Goal: Information Seeking & Learning: Learn about a topic

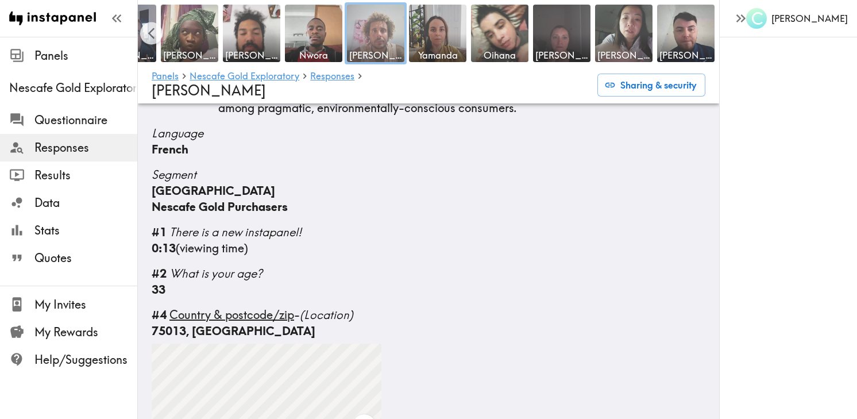
scroll to position [203, 0]
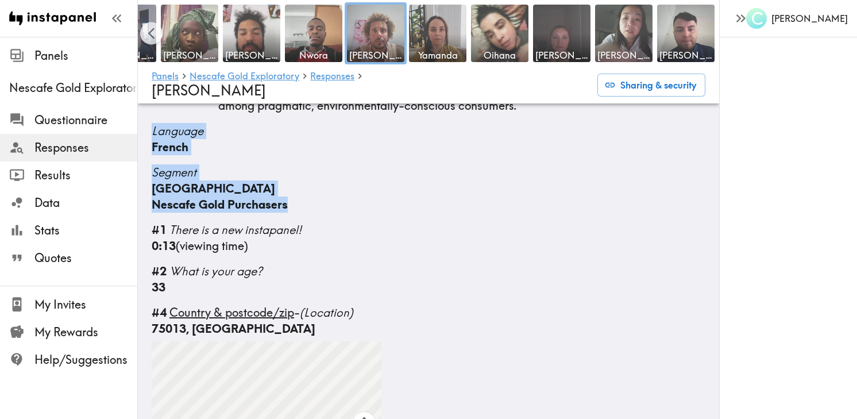
drag, startPoint x: 150, startPoint y: 134, endPoint x: 331, endPoint y: 209, distance: 196.0
copy div "Language French Segment [GEOGRAPHIC_DATA] Nescafe Gold Purchasers"
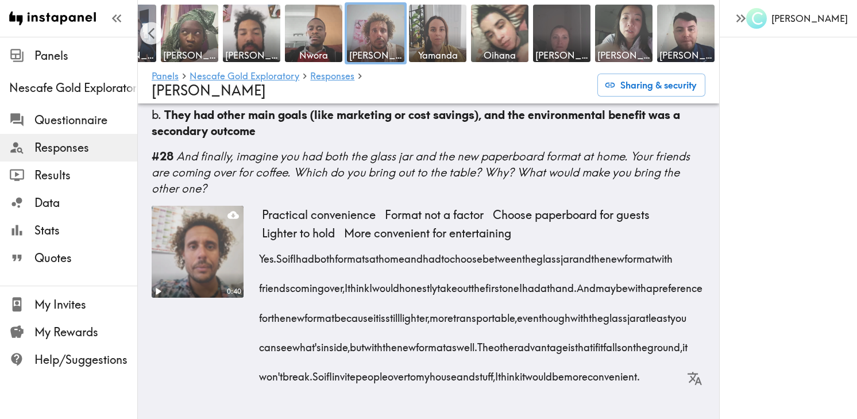
scroll to position [4276, 0]
drag, startPoint x: 148, startPoint y: 264, endPoint x: 506, endPoint y: 377, distance: 375.1
copy div "#99 Loremips dolor sit ametcon ad Elitsed'd eiu temporinci utlaboree - dolo mag…"
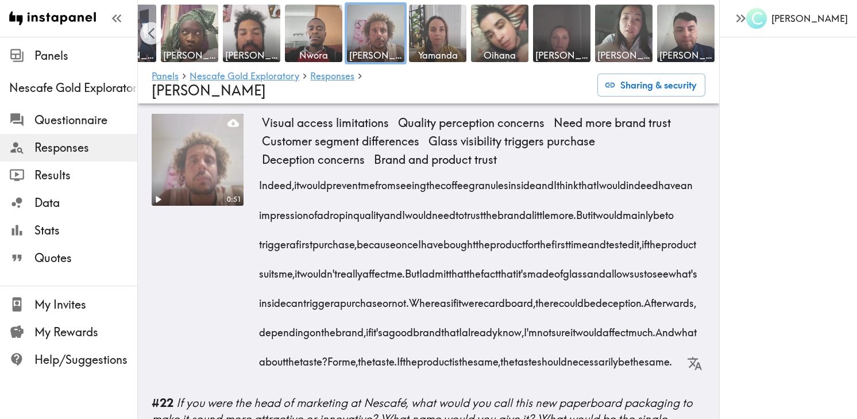
scroll to position [3062, 0]
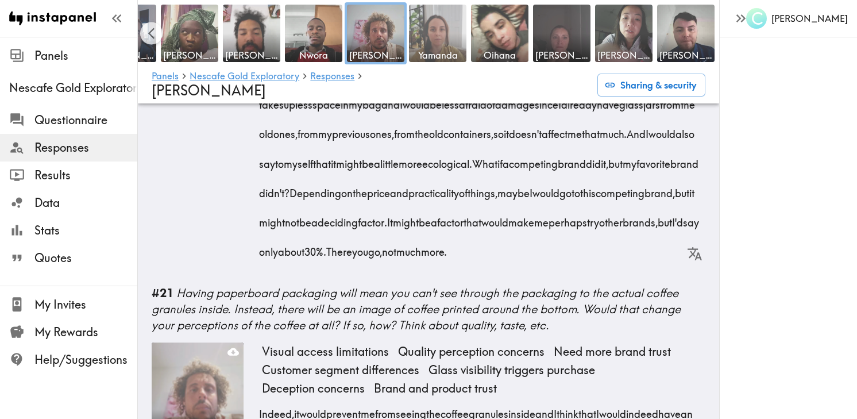
click at [436, 39] on img at bounding box center [438, 33] width 60 height 60
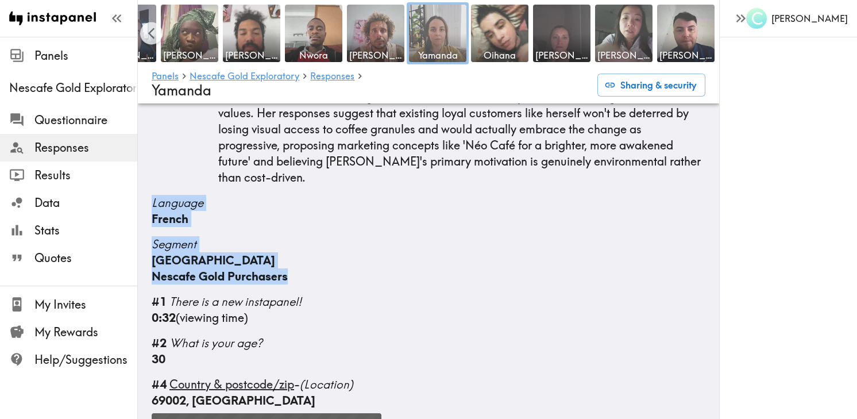
scroll to position [124, 0]
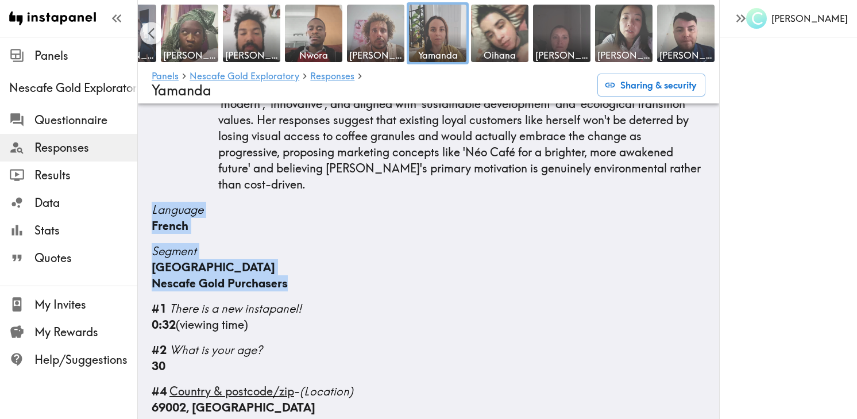
drag, startPoint x: 151, startPoint y: 172, endPoint x: 326, endPoint y: 252, distance: 192.5
copy div "Language French Segment [GEOGRAPHIC_DATA] Nescafe Gold Purchasers"
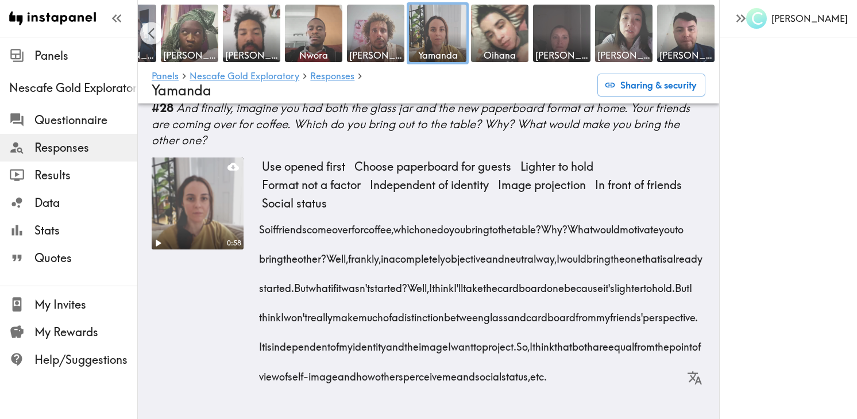
scroll to position [4100, 0]
drag, startPoint x: 149, startPoint y: 194, endPoint x: 498, endPoint y: 378, distance: 394.4
copy div "#15 Loremips dolor sit ametcon ad Elitsed'd eiu temporinci utlaboree - dolo mag…"
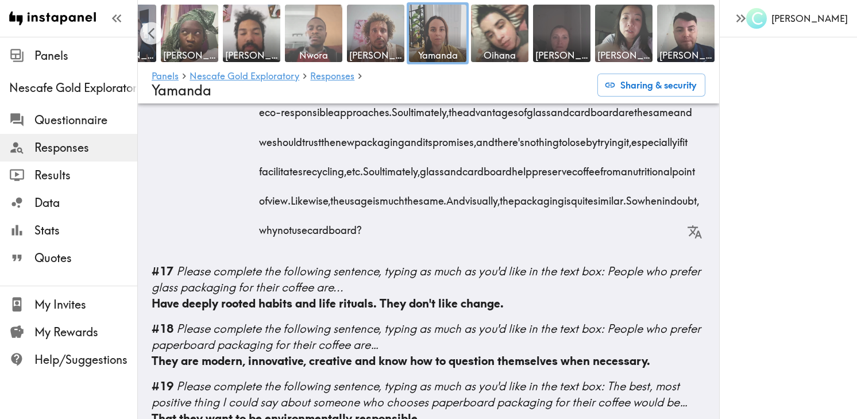
scroll to position [1897, 0]
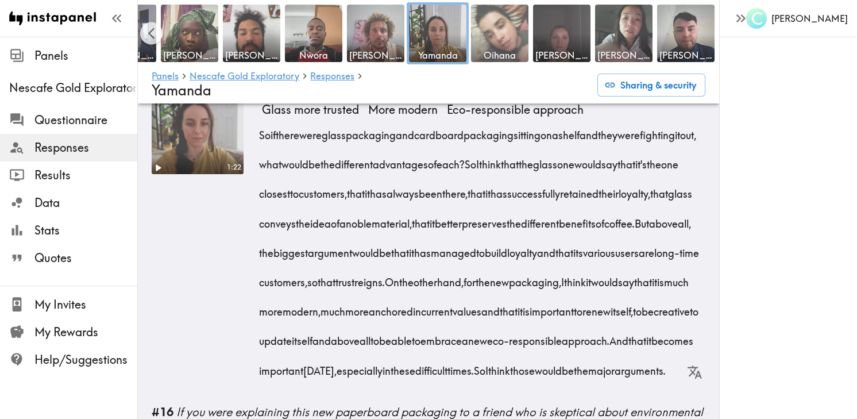
click at [504, 25] on img at bounding box center [500, 33] width 60 height 60
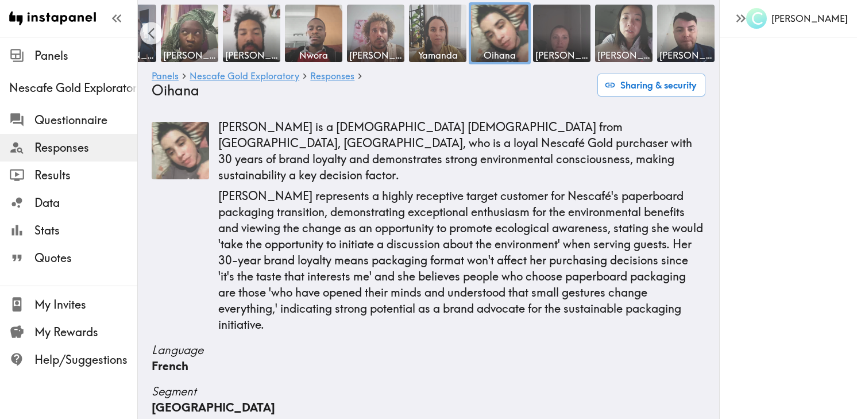
click at [203, 270] on div "[PERSON_NAME] is a [DEMOGRAPHIC_DATA] [DEMOGRAPHIC_DATA] from [GEOGRAPHIC_DATA]…" at bounding box center [429, 227] width 554 height 211
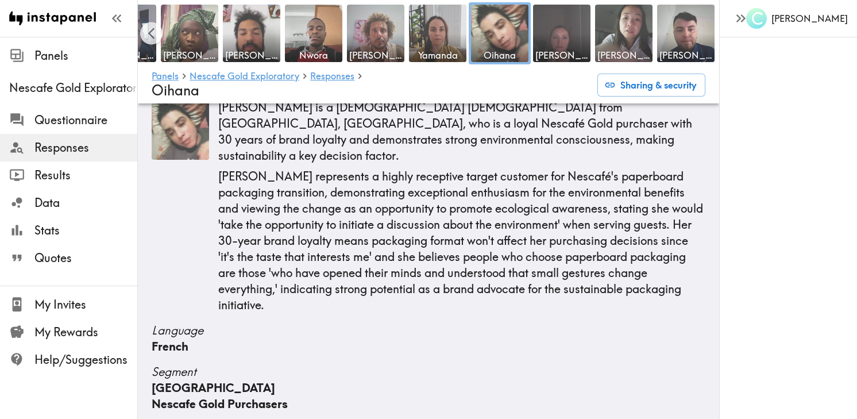
scroll to position [61, 0]
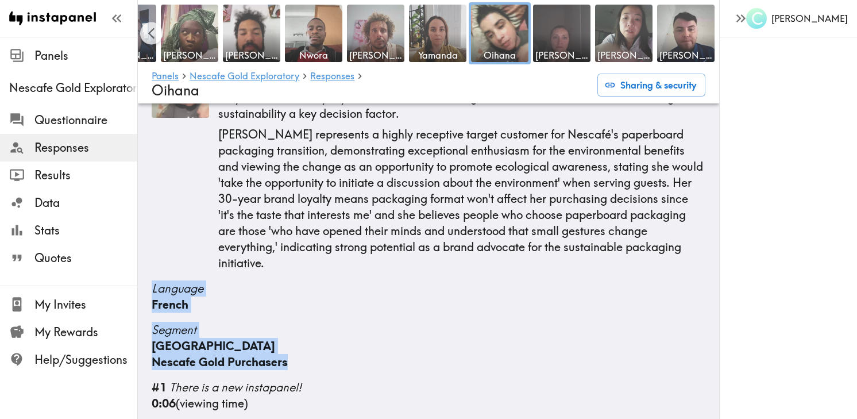
drag, startPoint x: 149, startPoint y: 252, endPoint x: 337, endPoint y: 333, distance: 204.8
copy div "Language French Segment [GEOGRAPHIC_DATA] Nescafe Gold Purchasers"
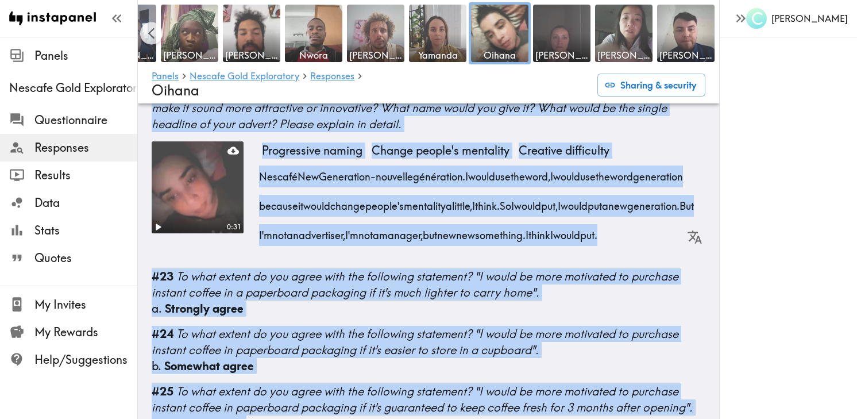
scroll to position [3599, 0]
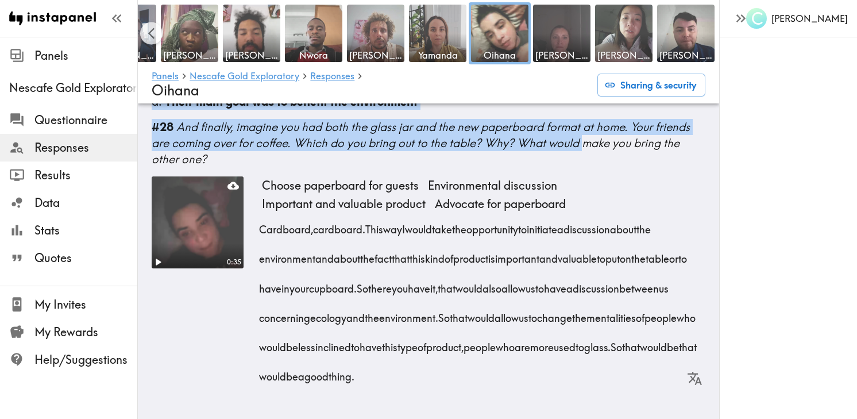
drag, startPoint x: 145, startPoint y: 195, endPoint x: 584, endPoint y: 472, distance: 518.4
copy div "#88 Loremips dolor sit ametcon ad Elitsed'd eiu temporinci utlaboree - dolo mag…"
click at [560, 36] on img at bounding box center [562, 33] width 60 height 60
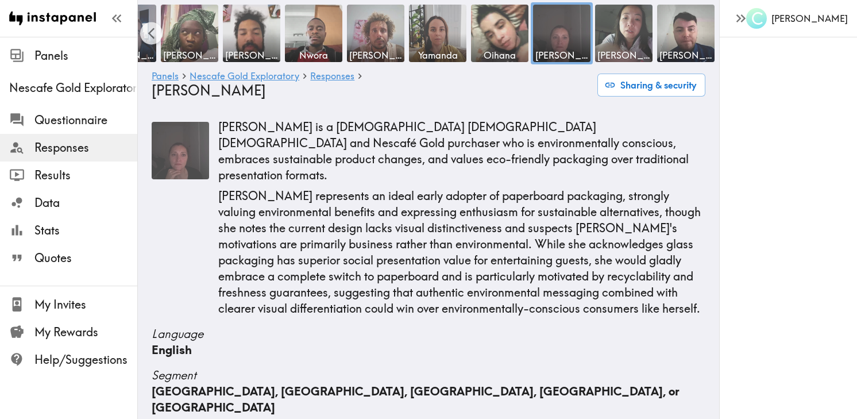
click at [242, 279] on p "[PERSON_NAME] represents an ideal early adopter of paperboard packaging, strong…" at bounding box center [461, 252] width 487 height 129
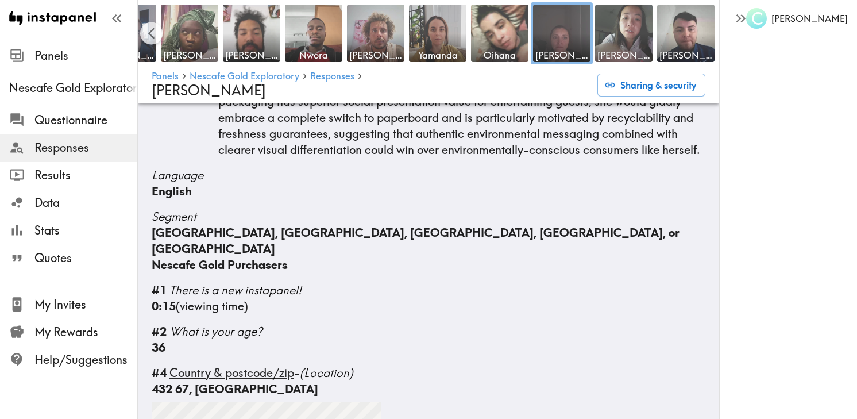
scroll to position [160, 0]
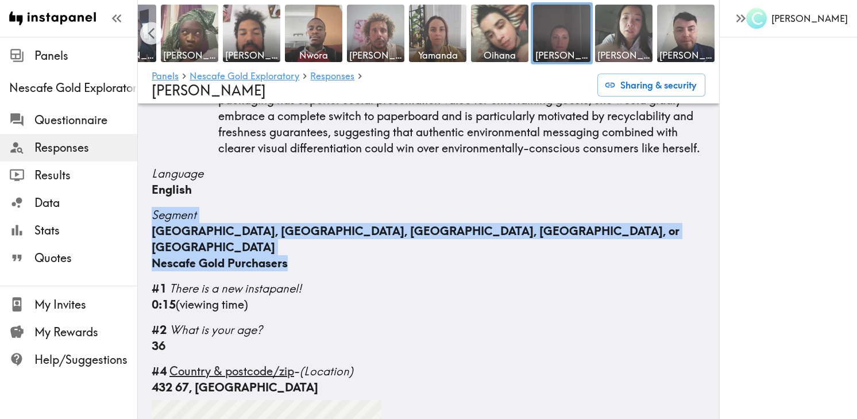
drag, startPoint x: 152, startPoint y: 199, endPoint x: 333, endPoint y: 238, distance: 185.2
click at [333, 235] on div "Segment [GEOGRAPHIC_DATA], [GEOGRAPHIC_DATA], [GEOGRAPHIC_DATA], [GEOGRAPHIC_DA…" at bounding box center [429, 239] width 554 height 64
drag, startPoint x: 150, startPoint y: 156, endPoint x: 356, endPoint y: 238, distance: 222.0
copy div "Language English Segment [GEOGRAPHIC_DATA], [GEOGRAPHIC_DATA], [GEOGRAPHIC_DATA…"
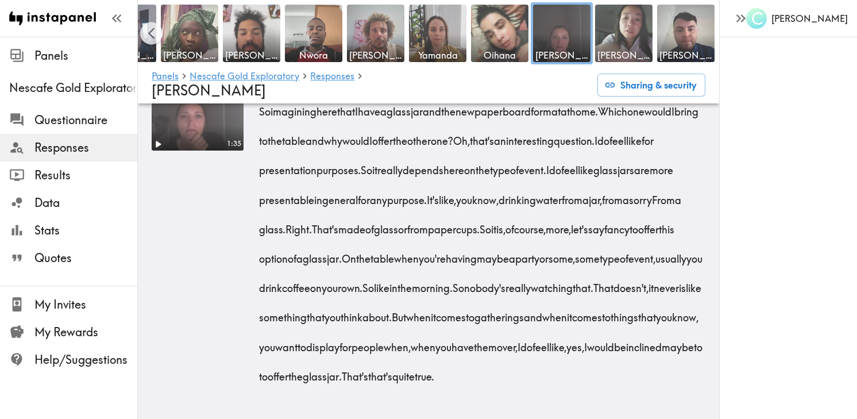
scroll to position [4649, 0]
drag, startPoint x: 149, startPoint y: 222, endPoint x: 517, endPoint y: 380, distance: 400.1
copy div "#90 Loremips dolor sit ametcon ad Elitsed'd eiu temporinci utlaboree - dolo mag…"
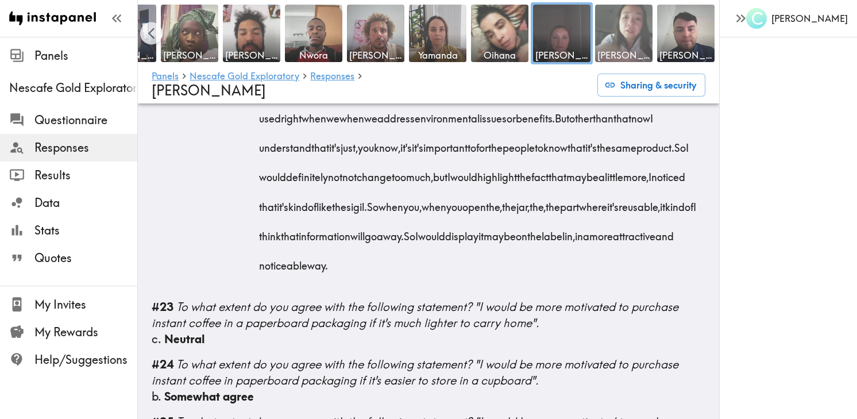
click at [600, 36] on img at bounding box center [624, 33] width 60 height 60
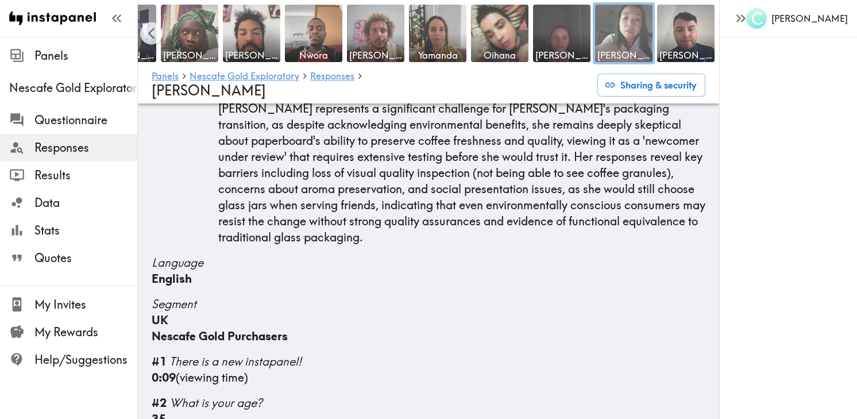
scroll to position [112, 0]
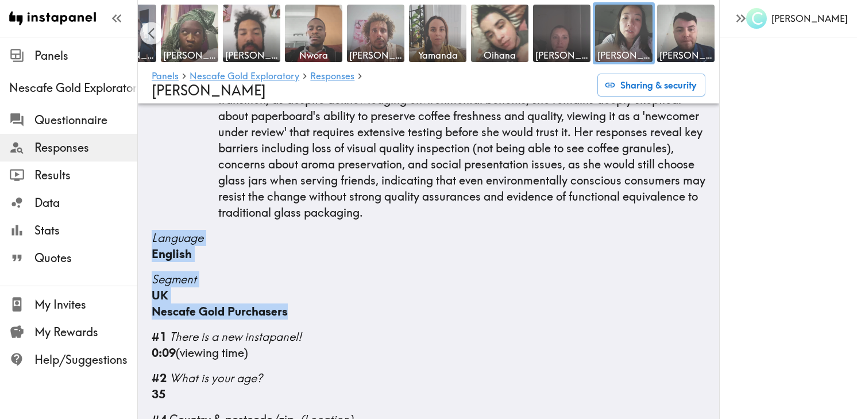
drag, startPoint x: 150, startPoint y: 224, endPoint x: 307, endPoint y: 298, distance: 172.7
copy div "Language English Segment UK Nescafe Gold Purchasers"
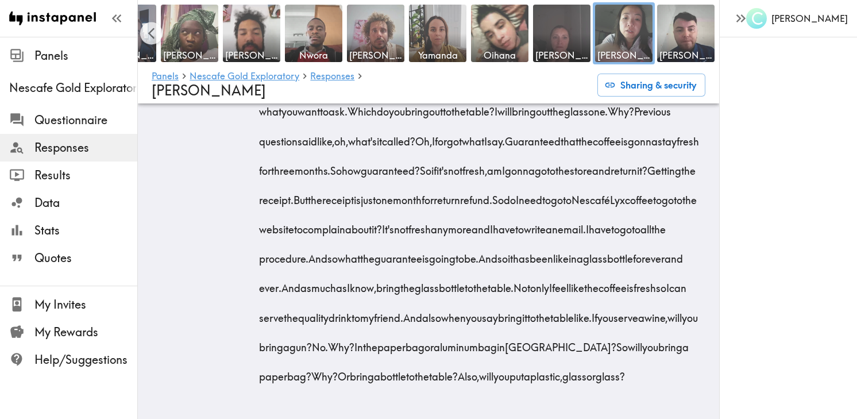
scroll to position [4595, 0]
drag, startPoint x: 150, startPoint y: 144, endPoint x: 415, endPoint y: 376, distance: 351.7
copy div "#82 Loremips dolor sit ametcon ad Elitsed'd eiu temporinci utlaboree - dolo mag…"
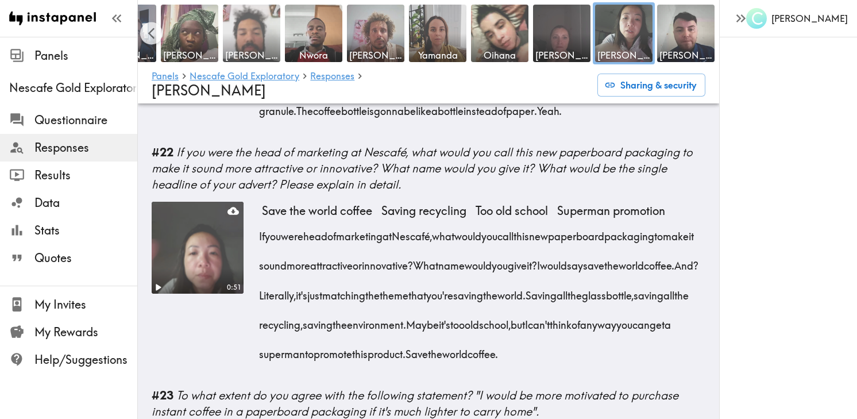
scroll to position [3503, 0]
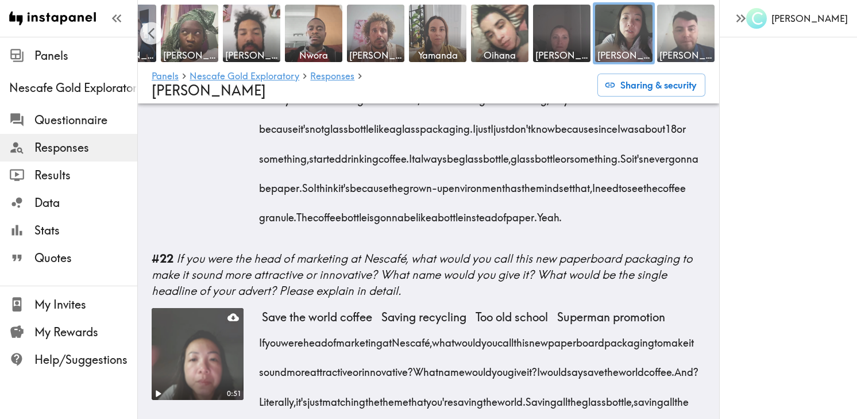
click at [684, 29] on img at bounding box center [686, 33] width 60 height 60
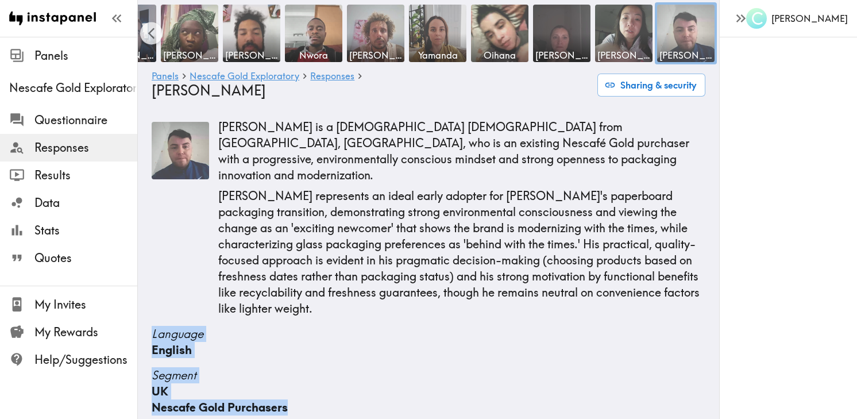
scroll to position [95, 0]
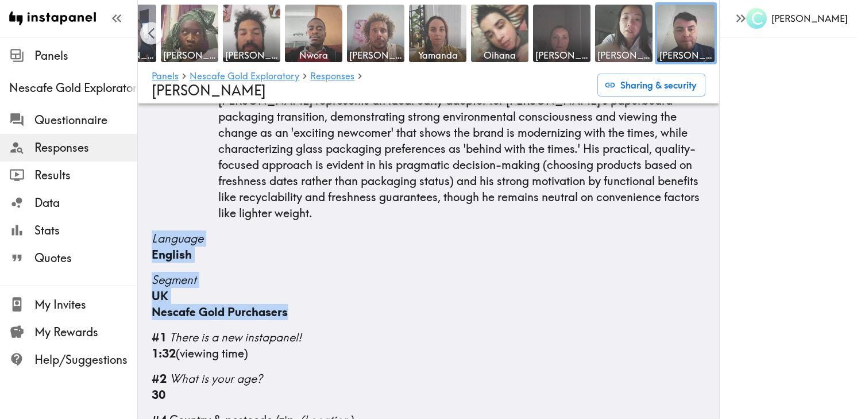
drag, startPoint x: 149, startPoint y: 221, endPoint x: 352, endPoint y: 293, distance: 215.1
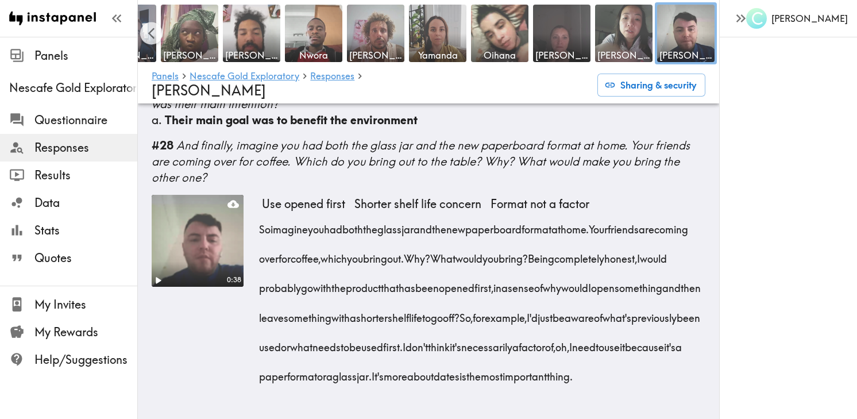
scroll to position [3860, 0]
drag, startPoint x: 151, startPoint y: 333, endPoint x: 566, endPoint y: 472, distance: 438.1
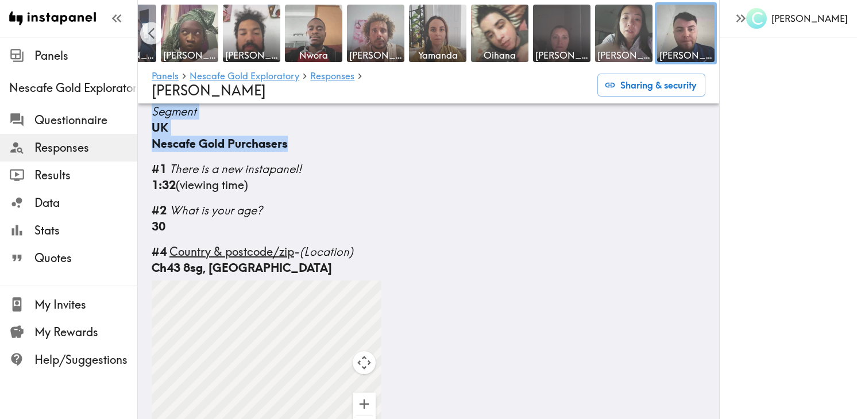
scroll to position [0, 0]
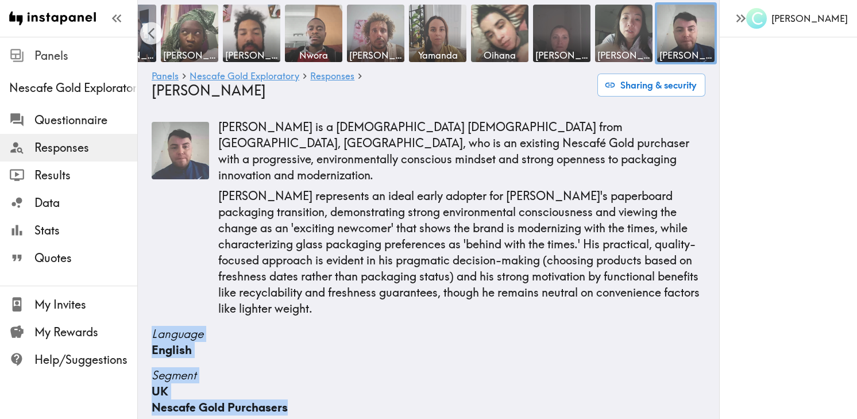
click at [31, 57] on div at bounding box center [21, 56] width 25 height 16
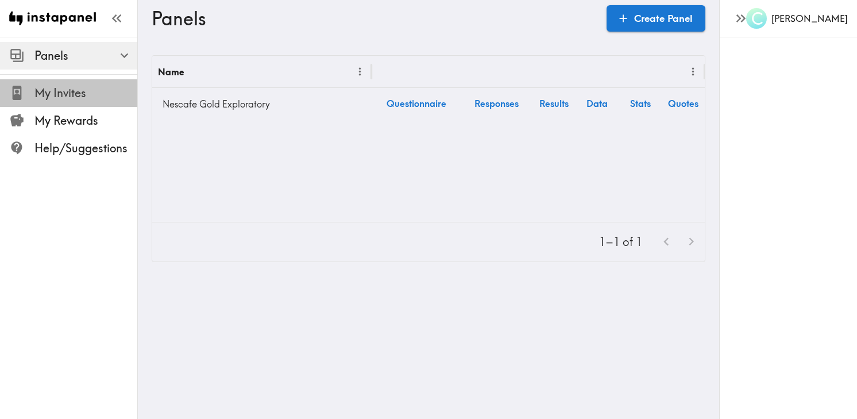
click at [60, 91] on span "My Invites" at bounding box center [85, 93] width 103 height 16
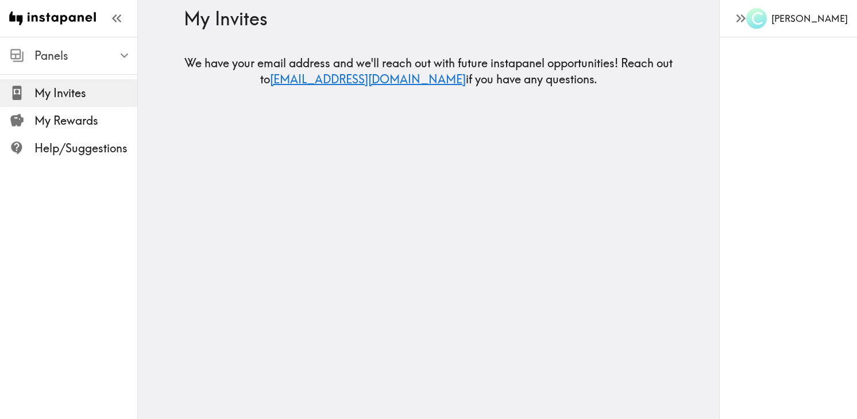
click at [132, 56] on icon "button" at bounding box center [125, 56] width 16 height 16
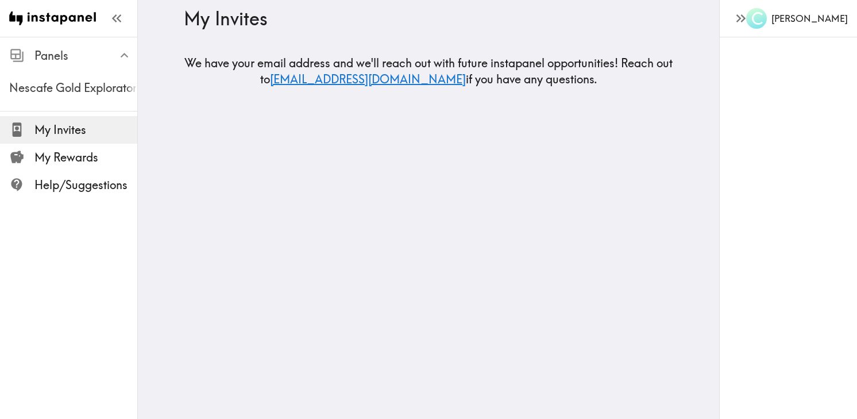
click at [94, 100] on div "Nescafe Gold Exploratory" at bounding box center [68, 88] width 137 height 30
